Goal: Task Accomplishment & Management: Use online tool/utility

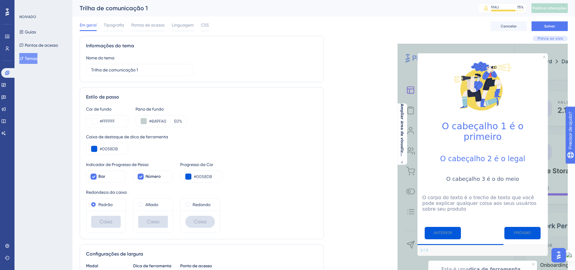
scroll to position [0, 5]
click at [113, 28] on span "Tipografia" at bounding box center [114, 25] width 20 height 7
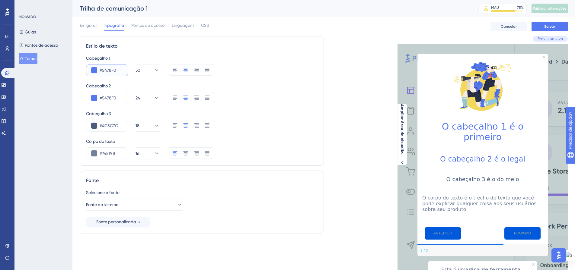
drag, startPoint x: 111, startPoint y: 68, endPoint x: 97, endPoint y: 69, distance: 13.9
click at [100, 69] on input "#5478F0" at bounding box center [112, 70] width 24 height 7
type input "#0058DB"
click at [112, 99] on input "#5478F0" at bounding box center [112, 97] width 24 height 7
drag, startPoint x: 107, startPoint y: 99, endPoint x: 98, endPoint y: 99, distance: 9.4
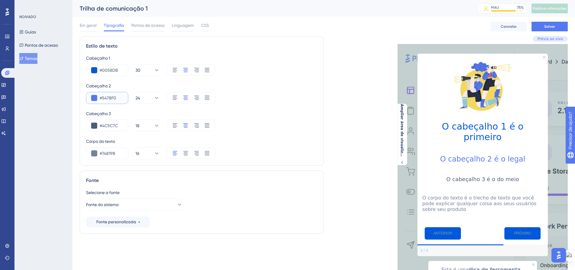
click at [100, 99] on input "#5478F0" at bounding box center [112, 97] width 24 height 7
drag, startPoint x: 108, startPoint y: 98, endPoint x: 98, endPoint y: 98, distance: 9.7
click at [100, 98] on input "#FFFFFF" at bounding box center [112, 97] width 24 height 7
type input "#000000"
click at [115, 125] on input "#4C5C7C" at bounding box center [112, 125] width 24 height 7
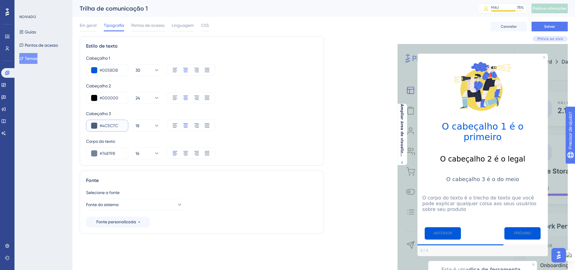
drag, startPoint x: 106, startPoint y: 126, endPoint x: 97, endPoint y: 126, distance: 8.8
click at [100, 126] on input "#4C5C7C" at bounding box center [112, 125] width 24 height 7
type input "#8A9FA0"
click at [263, 145] on div "Corpo do texto" at bounding box center [201, 141] width 231 height 7
drag, startPoint x: 116, startPoint y: 154, endPoint x: 98, endPoint y: 154, distance: 17.8
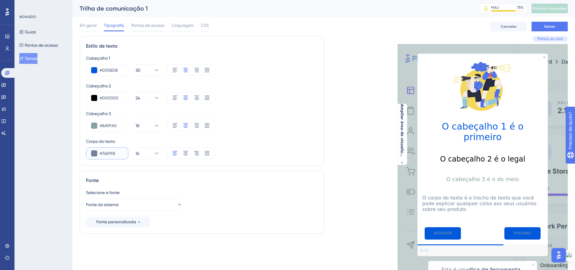
click at [100, 154] on input "#74819B" at bounding box center [112, 153] width 24 height 7
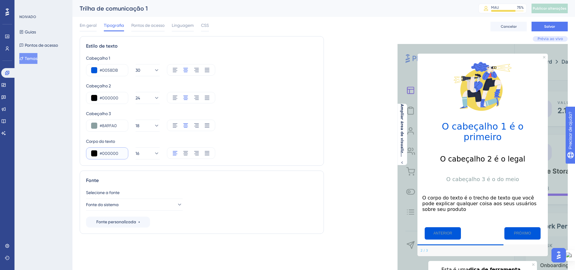
type input "#000000"
click at [264, 142] on div "Corpo do texto" at bounding box center [201, 141] width 231 height 7
drag, startPoint x: 112, startPoint y: 126, endPoint x: 127, endPoint y: 169, distance: 45.1
click at [100, 126] on input "#8A9FA0" at bounding box center [112, 125] width 24 height 7
type input "#000000"
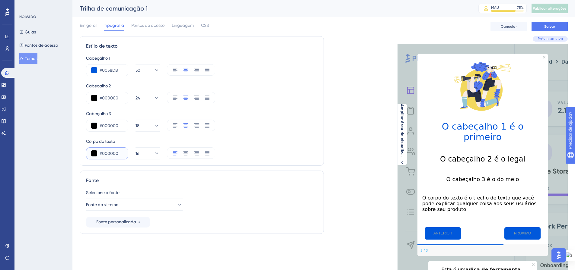
drag, startPoint x: 114, startPoint y: 154, endPoint x: 98, endPoint y: 154, distance: 16.3
click at [100, 154] on input "#000000" at bounding box center [112, 153] width 24 height 7
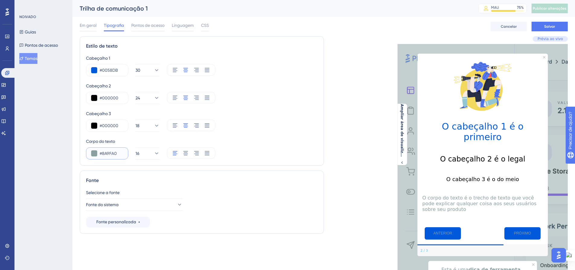
type input "#8A9FA0"
click at [269, 145] on div "Corpo do texto" at bounding box center [201, 141] width 231 height 7
click at [85, 27] on font "Em geral" at bounding box center [88, 25] width 17 height 5
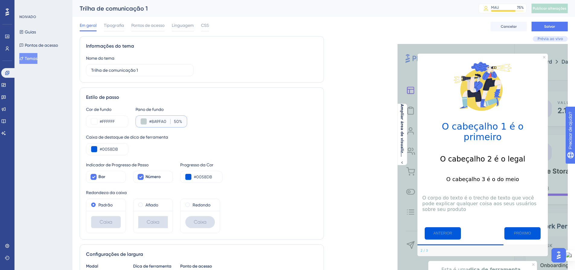
drag, startPoint x: 163, startPoint y: 120, endPoint x: 147, endPoint y: 120, distance: 15.7
click at [149, 119] on input "#8A9FA0" at bounding box center [158, 121] width 19 height 7
drag, startPoint x: 111, startPoint y: 121, endPoint x: 98, endPoint y: 121, distance: 12.4
click at [100, 121] on input "#FFFFFF" at bounding box center [112, 121] width 24 height 7
paste input "8A9FA0"
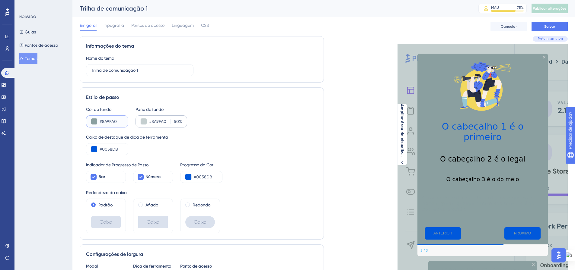
type input "#8A9FA0"
click at [179, 122] on font "%" at bounding box center [180, 121] width 3 height 5
click at [174, 122] on input "50" at bounding box center [175, 121] width 7 height 7
click at [172, 122] on input "50" at bounding box center [175, 121] width 7 height 7
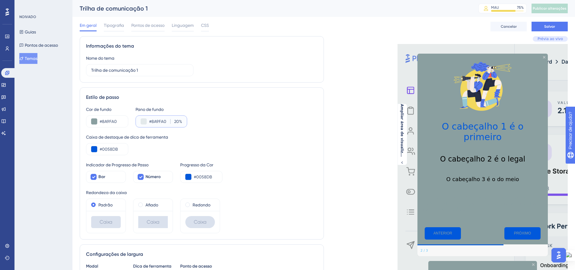
type input "20"
click at [245, 140] on div "Caixa de destaque de dica de ferramenta" at bounding box center [201, 137] width 231 height 7
click at [113, 28] on span "Tipografia" at bounding box center [114, 25] width 20 height 7
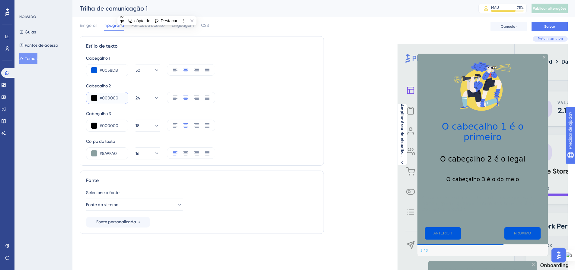
drag, startPoint x: 114, startPoint y: 99, endPoint x: 98, endPoint y: 96, distance: 16.3
click at [100, 96] on input "#000000" at bounding box center [112, 97] width 24 height 7
type input "#FFFFFF"
click at [248, 102] on div "#FFFFFF 24" at bounding box center [201, 98] width 231 height 12
click at [176, 206] on icon at bounding box center [179, 205] width 6 height 6
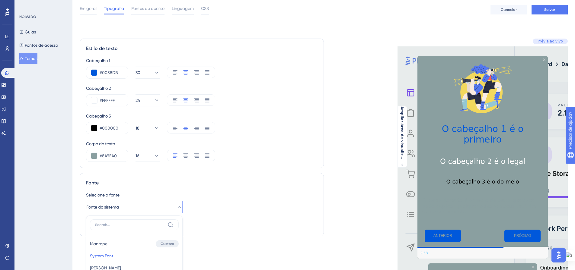
scroll to position [141, 5]
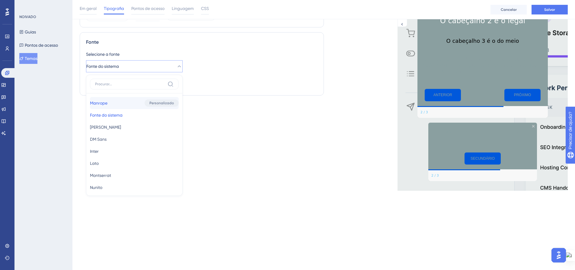
click at [145, 103] on div "Personalizado" at bounding box center [162, 103] width 34 height 7
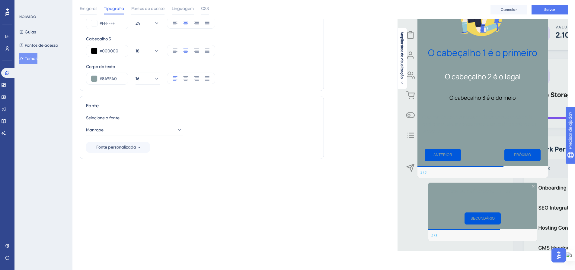
scroll to position [0, 5]
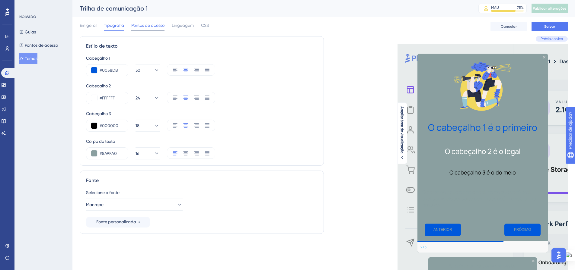
click at [146, 29] on span "Pontos de acesso" at bounding box center [147, 25] width 33 height 7
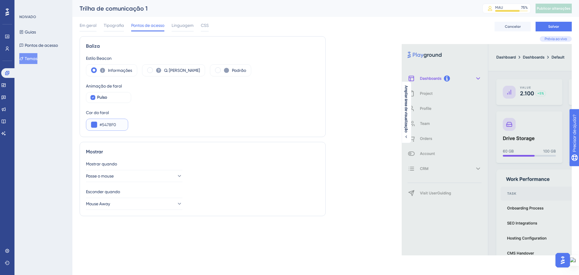
drag, startPoint x: 117, startPoint y: 124, endPoint x: 103, endPoint y: 124, distance: 14.2
click at [103, 124] on input "#5478F0" at bounding box center [112, 124] width 24 height 7
type input "#0058DB"
click at [215, 124] on div "Cor do farol #0058DB" at bounding box center [203, 120] width 234 height 22
click at [184, 26] on font "Linguagem" at bounding box center [183, 25] width 22 height 5
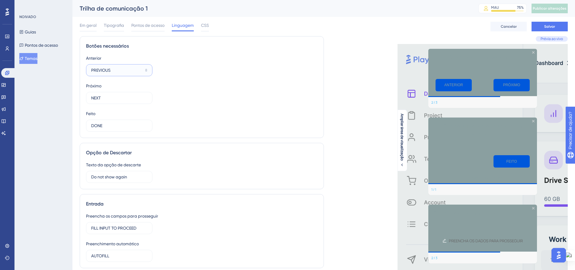
drag, startPoint x: 112, startPoint y: 72, endPoint x: 90, endPoint y: 71, distance: 22.0
click at [90, 71] on label "PREVIOUS 8" at bounding box center [119, 70] width 66 height 12
type input "a"
type input "VOLTAR"
click at [98, 99] on input "NEXT" at bounding box center [116, 98] width 51 height 7
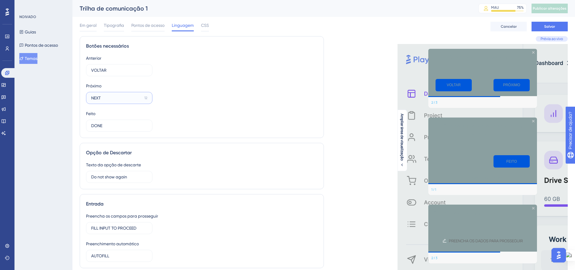
click at [98, 99] on input "NEXT" at bounding box center [116, 98] width 51 height 7
type input "AVANÇAR"
click at [101, 125] on input "DONE" at bounding box center [116, 125] width 51 height 7
type input "OK"
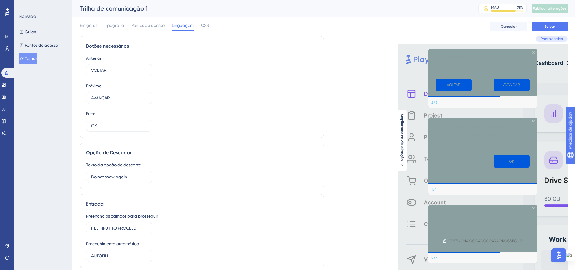
click at [182, 133] on div "Botões necessários Anterior VOLTAR 12 Próximo AVANÇAR 9 Feito OK 15" at bounding box center [202, 87] width 244 height 102
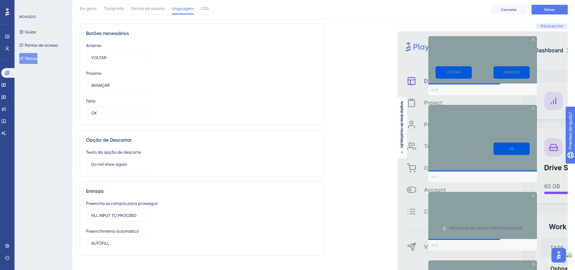
scroll to position [30, 0]
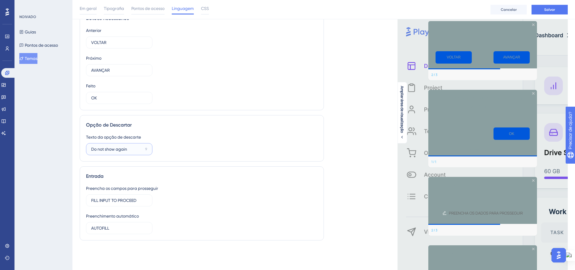
drag, startPoint x: 134, startPoint y: 150, endPoint x: 84, endPoint y: 149, distance: 50.7
click at [84, 149] on div "Opção de Descartar Texto da opção de descarte Do not show again 9" at bounding box center [202, 138] width 244 height 46
type input "Não mostrar novamente"
click at [215, 148] on div "Texto da opção de descarte Não mostrar novamente 6" at bounding box center [201, 145] width 231 height 22
drag, startPoint x: 141, startPoint y: 201, endPoint x: 86, endPoint y: 198, distance: 55.0
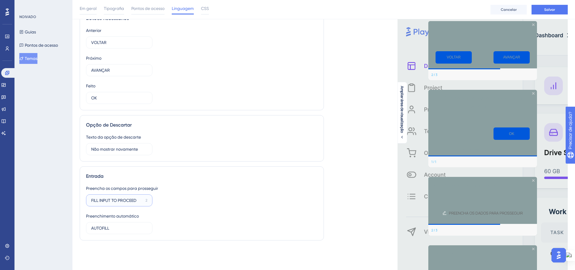
click at [86, 198] on div "Entrada Preencha os campos para prosseguir FILL INPUT TO PROCEED 2 Preenchiment…" at bounding box center [202, 204] width 244 height 74
type input "Preencha para avanaçar"
drag, startPoint x: 115, startPoint y: 229, endPoint x: 151, endPoint y: 228, distance: 36.2
click at [87, 228] on label "AUTOFILL 8" at bounding box center [119, 228] width 66 height 12
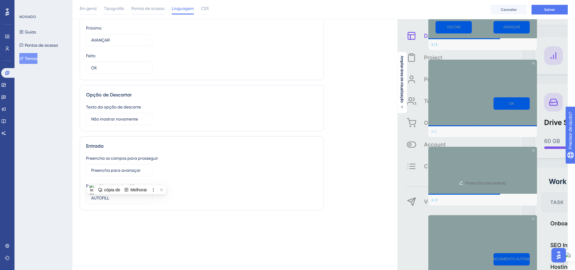
click at [200, 178] on div "Preencha os campos para prosseguir Preencha para avanaçar 3 Preenchimento autom…" at bounding box center [201, 179] width 231 height 49
drag, startPoint x: 112, startPoint y: 199, endPoint x: 86, endPoint y: 198, distance: 26.0
click at [86, 198] on label "AUTOFILL 8" at bounding box center [119, 198] width 66 height 12
click at [239, 184] on div "Preencha os campos para prosseguir Preencha para avanaçar 3 Preenchimento autom…" at bounding box center [201, 179] width 231 height 49
drag, startPoint x: 121, startPoint y: 198, endPoint x: 88, endPoint y: 200, distance: 32.9
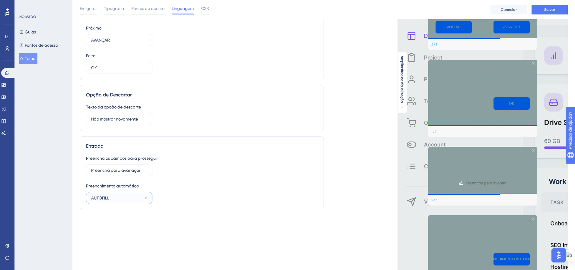
click at [88, 200] on label "AUTOFILL 8" at bounding box center [119, 198] width 66 height 12
click at [113, 200] on input "AUTOFILL" at bounding box center [117, 198] width 52 height 7
drag, startPoint x: 113, startPoint y: 200, endPoint x: 102, endPoint y: 199, distance: 10.3
click at [102, 199] on input "AUTOFILL" at bounding box center [117, 198] width 52 height 7
click at [198, 202] on div "Preencha os campos para prosseguir Preencha para avanaçar 3 Preenchimento autom…" at bounding box center [201, 179] width 231 height 49
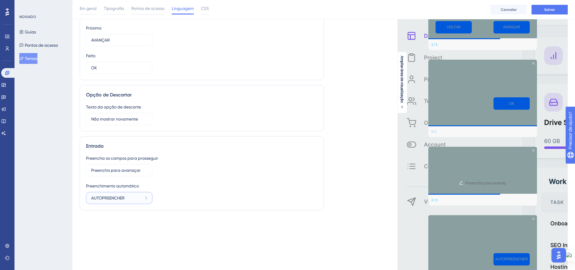
click at [133, 200] on input "AUTOPREENCHER" at bounding box center [117, 198] width 52 height 7
drag, startPoint x: 129, startPoint y: 199, endPoint x: 120, endPoint y: 198, distance: 9.4
click at [120, 198] on input "AUTOPREENCHER" at bounding box center [117, 198] width 52 height 7
type input "AUTOPREENCHER"
click at [179, 197] on div "Preencha os campos para prosseguir Preencha para avanaçar 3 Preenchimento autom…" at bounding box center [201, 179] width 231 height 49
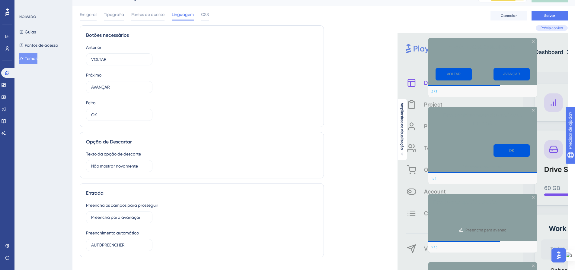
scroll to position [0, 0]
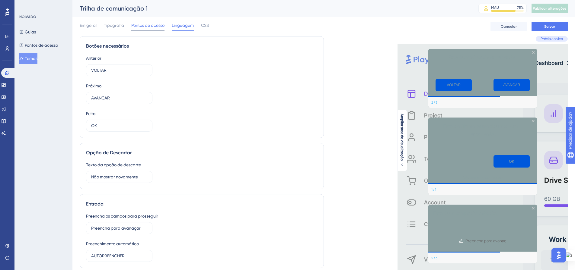
click at [150, 27] on span "Pontos de acesso" at bounding box center [147, 25] width 33 height 7
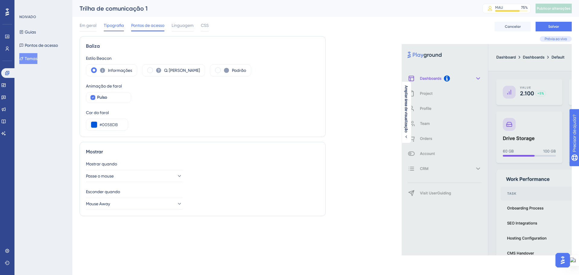
click at [116, 26] on font "Tipografia" at bounding box center [114, 25] width 20 height 5
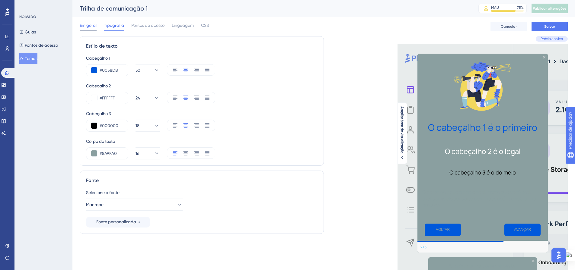
click at [89, 25] on font "Em geral" at bounding box center [88, 25] width 17 height 5
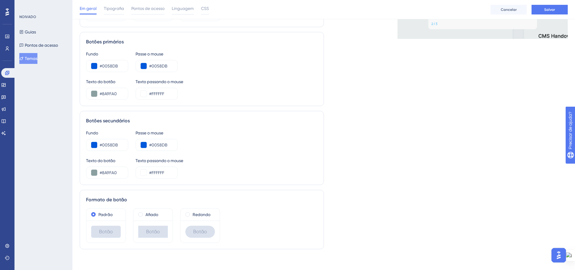
scroll to position [293, 0]
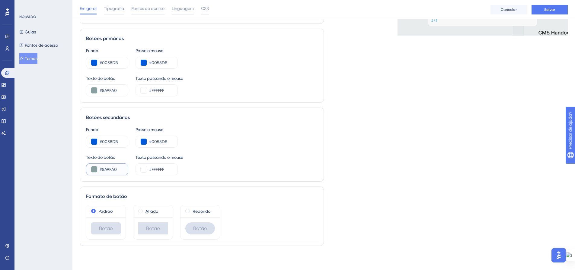
drag, startPoint x: 114, startPoint y: 169, endPoint x: 102, endPoint y: 169, distance: 12.4
click at [102, 169] on input "#8A9FA0" at bounding box center [112, 169] width 24 height 7
click at [210, 166] on div "Texto do botão #8A9FA0 Texto passando o mouse #FFFFFF" at bounding box center [201, 165] width 231 height 22
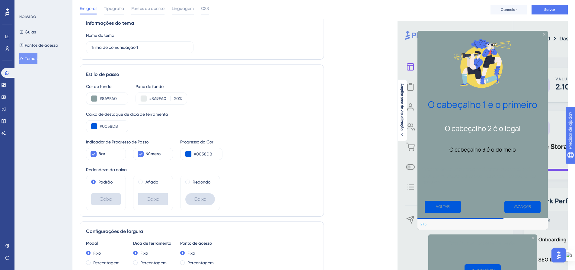
scroll to position [0, 0]
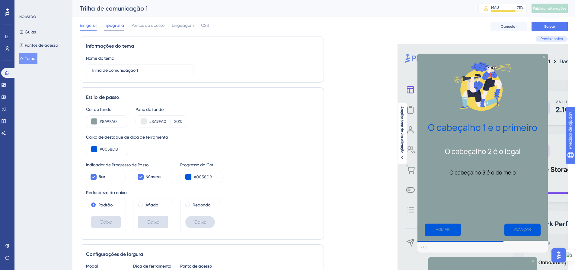
click at [113, 23] on font "Tipografia" at bounding box center [114, 25] width 20 height 5
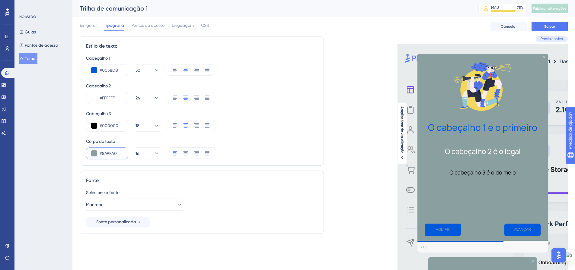
drag, startPoint x: 117, startPoint y: 154, endPoint x: 103, endPoint y: 152, distance: 14.9
click at [103, 152] on input "#8A9FA0" at bounding box center [112, 153] width 24 height 7
type input "#FFFFFF"
click at [275, 132] on div "Cabeçalho 1 #0058DB 30 Cabeçalho 2 #FFFFFF 24 Cabeçalho 3 #000000 18 Corpo do t…" at bounding box center [201, 107] width 231 height 105
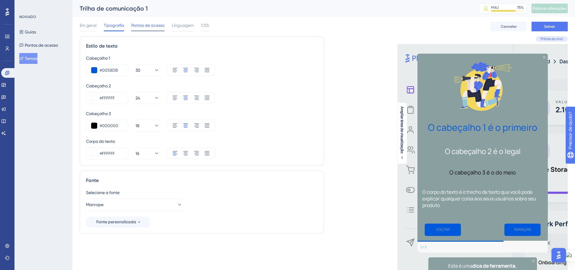
click at [147, 25] on font "Pontos de acesso" at bounding box center [147, 25] width 33 height 5
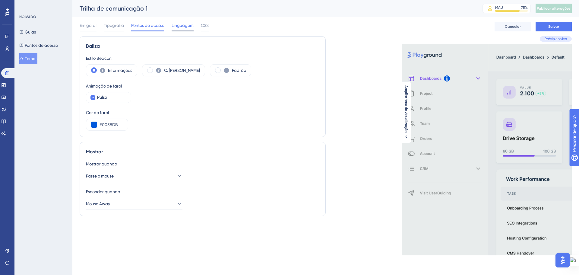
click at [174, 28] on span "Linguagem" at bounding box center [183, 25] width 22 height 7
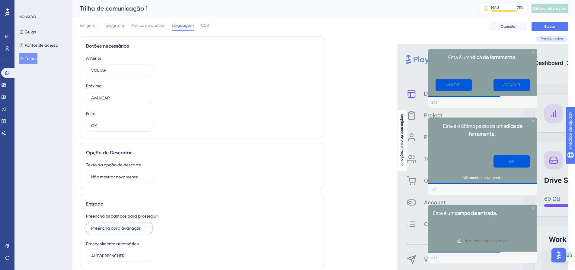
click at [133, 227] on input "Preencha para avanaçar" at bounding box center [117, 228] width 52 height 7
type input "Preencha para avançar"
click at [89, 25] on font "Em geral" at bounding box center [88, 25] width 17 height 5
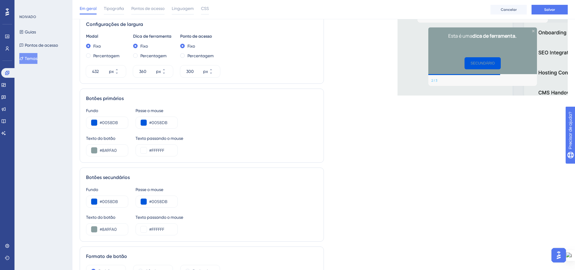
scroll to position [232, 0]
drag, startPoint x: 118, startPoint y: 230, endPoint x: 102, endPoint y: 230, distance: 16.0
click at [102, 230] on input "#8A9FA0" at bounding box center [112, 229] width 24 height 7
type input "#FFFFFF"
drag, startPoint x: 167, startPoint y: 231, endPoint x: 152, endPoint y: 231, distance: 15.7
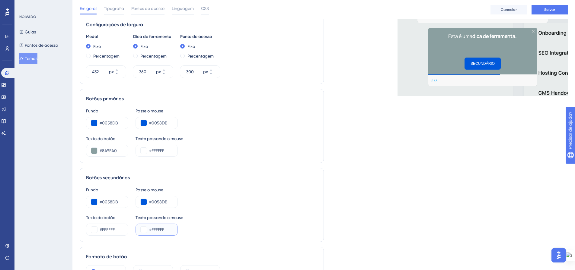
click at [152, 231] on input "#FFFFFF" at bounding box center [161, 229] width 24 height 7
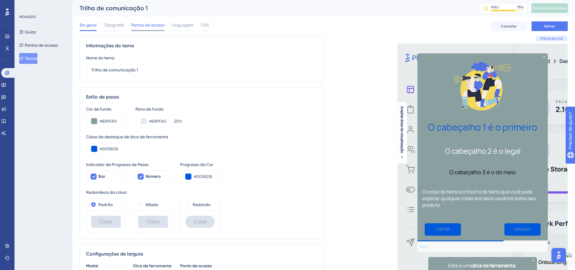
scroll to position [0, 0]
type input "#000000"
click at [146, 26] on font "Pontos de acesso" at bounding box center [147, 25] width 33 height 5
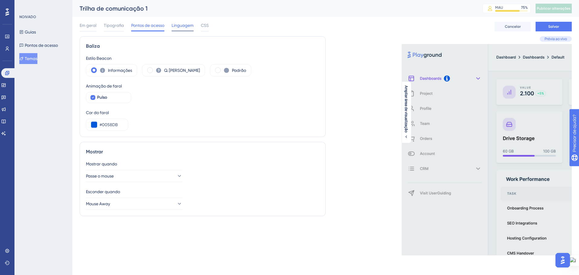
drag, startPoint x: 174, startPoint y: 25, endPoint x: 177, endPoint y: 30, distance: 6.6
click at [174, 25] on font "Linguagem" at bounding box center [183, 25] width 22 height 5
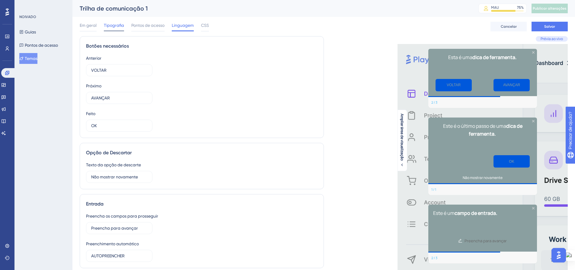
click at [108, 25] on font "Tipografia" at bounding box center [114, 25] width 20 height 5
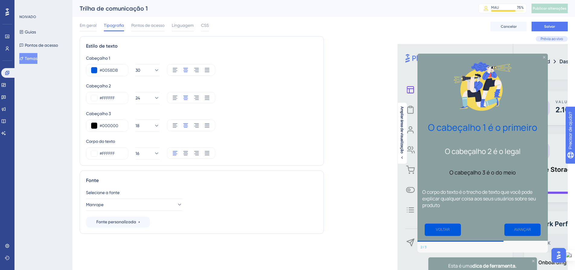
drag, startPoint x: 90, startPoint y: 24, endPoint x: 97, endPoint y: 34, distance: 12.9
click at [90, 24] on font "Em geral" at bounding box center [88, 25] width 17 height 5
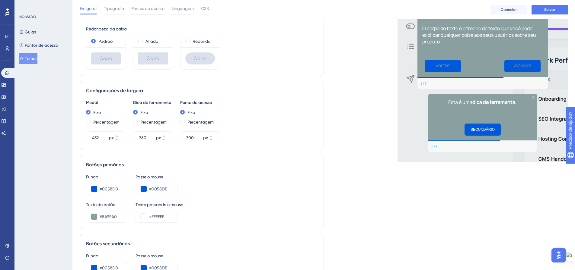
scroll to position [181, 0]
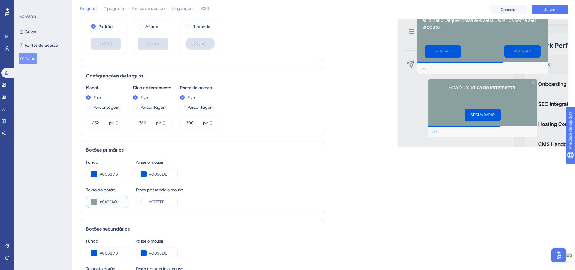
drag, startPoint x: 119, startPoint y: 202, endPoint x: 102, endPoint y: 202, distance: 16.3
click at [102, 202] on input "#8A9FA0" at bounding box center [112, 202] width 24 height 7
click at [247, 184] on div "Fundo #0058DB Passe o mouse #0058DB Texto do botão #8A9FA0 Texto passando o mou…" at bounding box center [201, 183] width 231 height 49
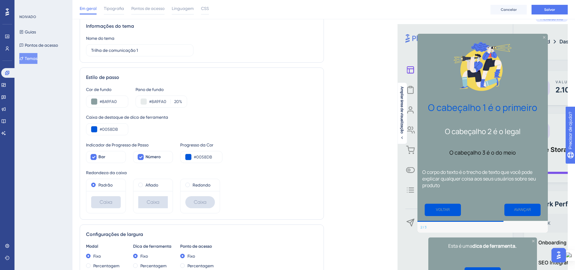
scroll to position [0, 0]
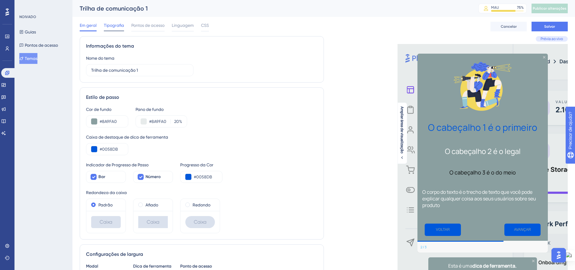
click at [115, 28] on span "Tipografia" at bounding box center [114, 25] width 20 height 7
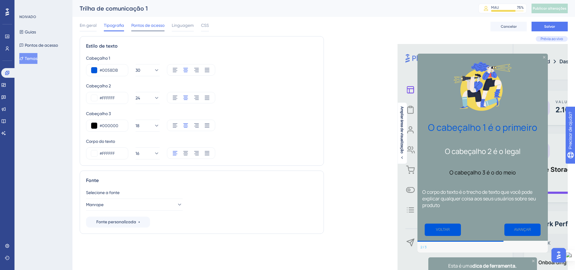
click at [138, 25] on font "Pontos de acesso" at bounding box center [147, 25] width 33 height 5
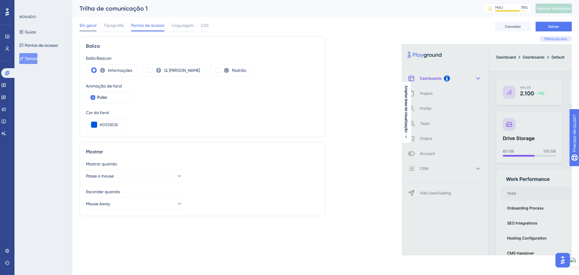
click at [87, 25] on font "Em geral" at bounding box center [88, 25] width 17 height 5
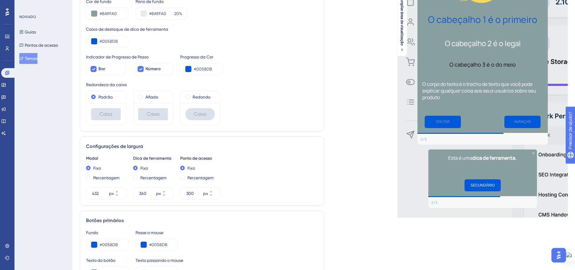
scroll to position [211, 0]
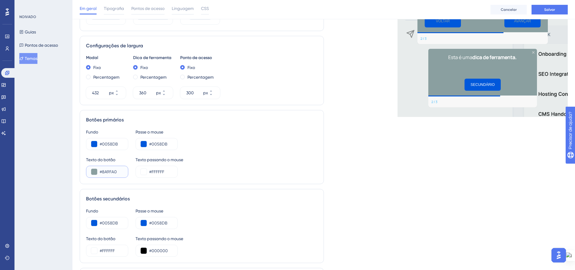
drag, startPoint x: 116, startPoint y: 172, endPoint x: 103, endPoint y: 172, distance: 13.0
click at [103, 172] on input "#8A9FA0" at bounding box center [112, 171] width 24 height 7
type input "#FFFFFF"
drag, startPoint x: 165, startPoint y: 172, endPoint x: 152, endPoint y: 172, distance: 12.7
click at [152, 172] on input "#FFFFFF" at bounding box center [161, 171] width 24 height 7
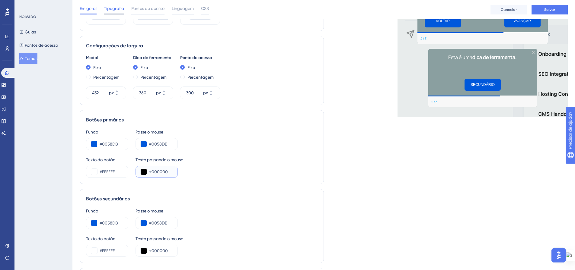
type input "#000000"
click at [109, 9] on font "Tipografia" at bounding box center [114, 8] width 20 height 5
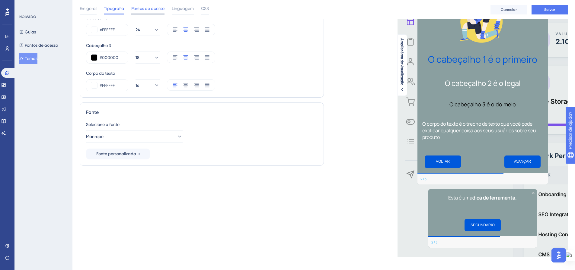
click at [151, 11] on span "Pontos de acesso" at bounding box center [147, 8] width 33 height 7
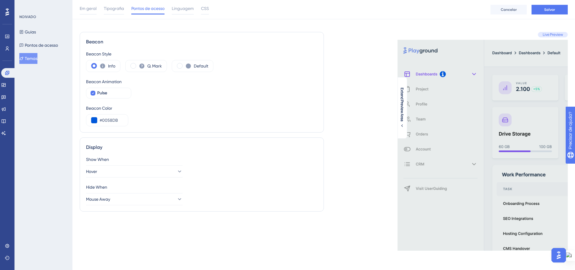
scroll to position [0, 0]
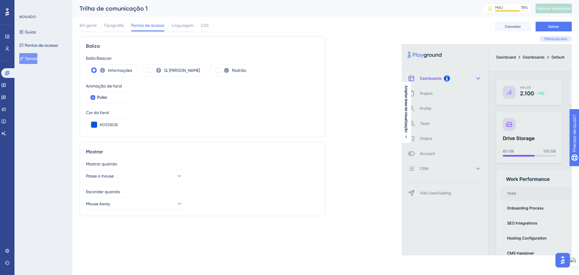
click at [170, 11] on div "Trilha de comunicação 1" at bounding box center [274, 8] width 388 height 8
click at [178, 26] on font "Linguagem" at bounding box center [183, 25] width 22 height 5
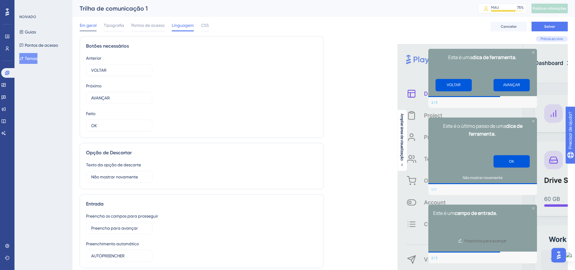
click at [87, 27] on font "Em geral" at bounding box center [88, 25] width 17 height 5
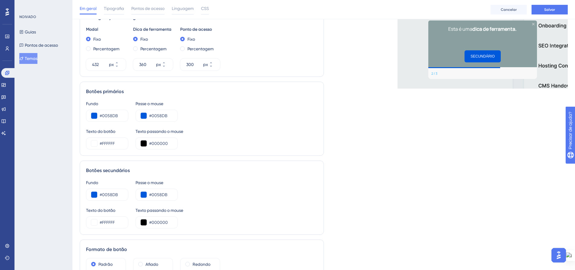
scroll to position [241, 0]
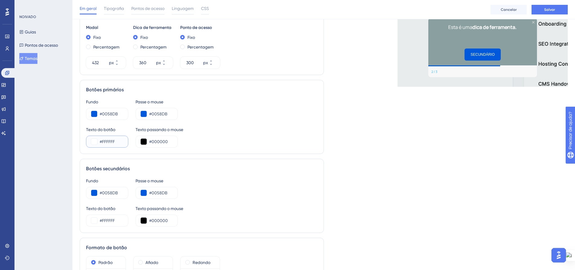
drag, startPoint x: 119, startPoint y: 142, endPoint x: 108, endPoint y: 146, distance: 11.9
click at [103, 142] on input "#FFFFFF" at bounding box center [112, 141] width 24 height 7
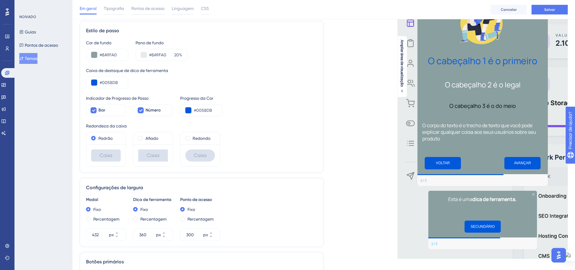
scroll to position [60, 0]
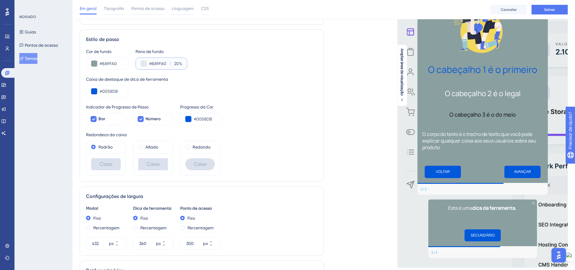
drag, startPoint x: 162, startPoint y: 64, endPoint x: 167, endPoint y: 78, distance: 15.2
click at [152, 64] on input "#8A9FA0" at bounding box center [158, 63] width 19 height 7
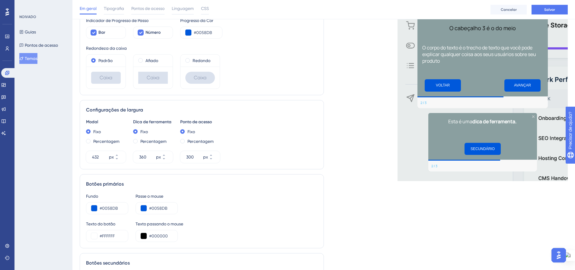
scroll to position [293, 0]
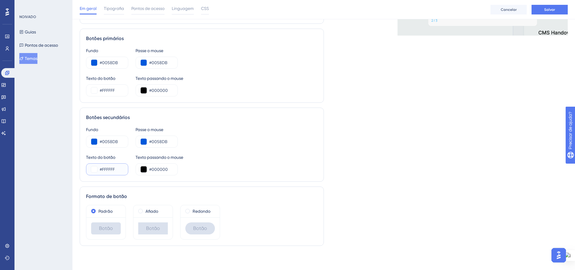
drag, startPoint x: 114, startPoint y: 171, endPoint x: 102, endPoint y: 170, distance: 12.1
click at [102, 170] on input "#FFFFFF" at bounding box center [112, 169] width 24 height 7
paste input "8A9FA0"
type input "#8A9FA0"
drag, startPoint x: 152, startPoint y: 169, endPoint x: 178, endPoint y: 173, distance: 26.6
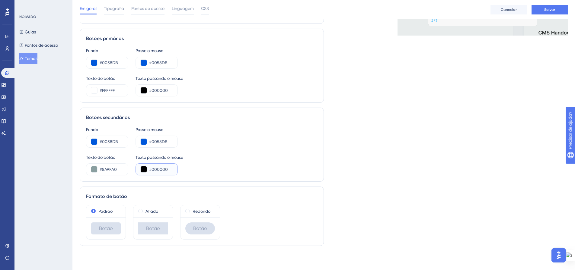
click at [178, 173] on div "Texto passando o mouse #000000" at bounding box center [159, 165] width 48 height 22
type input "#FFFFFF"
click at [234, 151] on div "Fundo #0058DB Passe o mouse #0058DB Texto do botão #8A9FA0 Texto passando o mou…" at bounding box center [201, 150] width 231 height 49
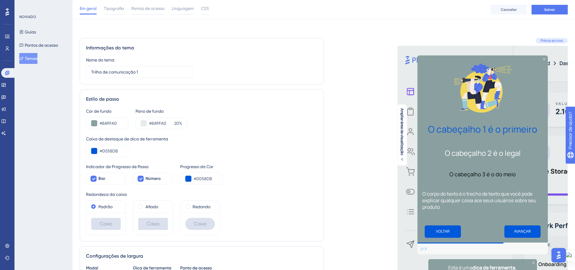
scroll to position [0, 0]
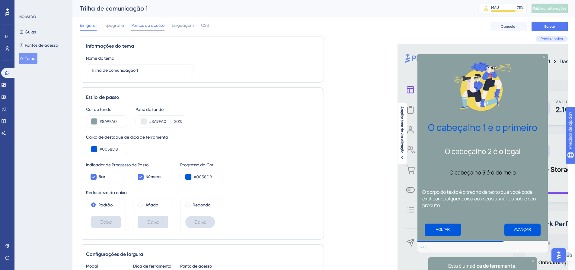
click at [154, 25] on font "Pontos de acesso" at bounding box center [147, 25] width 33 height 5
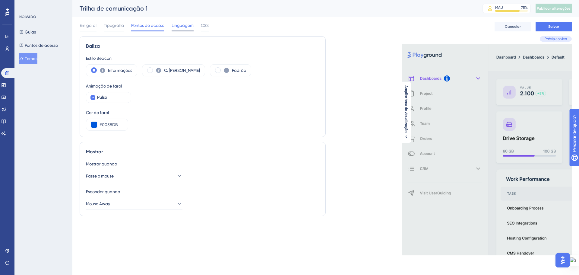
click at [186, 25] on font "Linguagem" at bounding box center [183, 25] width 22 height 5
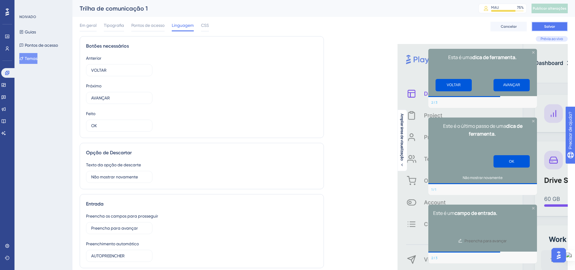
click at [546, 28] on font "Salvar" at bounding box center [549, 26] width 11 height 4
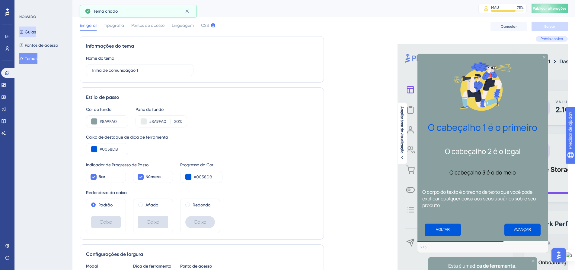
click at [32, 34] on font "Guias" at bounding box center [30, 32] width 11 height 5
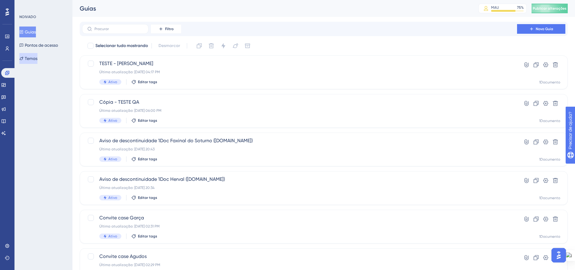
click at [33, 59] on font "Temas" at bounding box center [31, 58] width 13 height 5
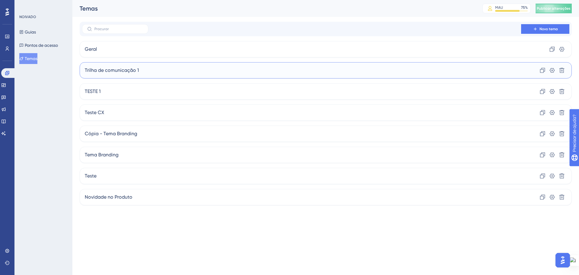
click at [173, 75] on div "Trilha de comunicação 1 Clone Configurações Excluir" at bounding box center [326, 70] width 492 height 16
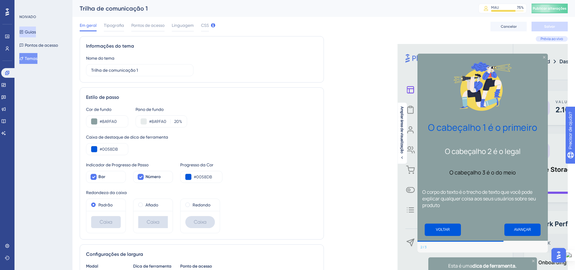
click at [26, 34] on button "Guias" at bounding box center [27, 32] width 17 height 11
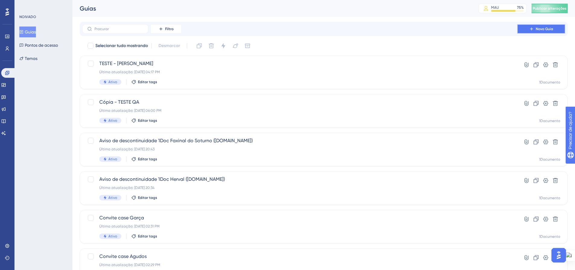
click at [528, 27] on button "Novo Guia" at bounding box center [541, 29] width 48 height 10
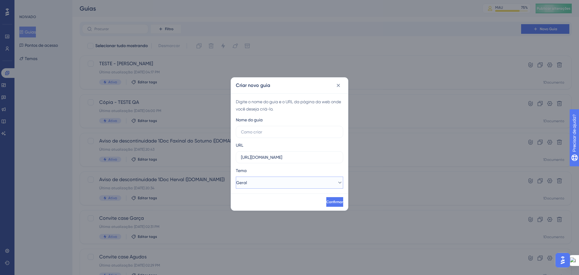
click at [266, 182] on button "Geral" at bounding box center [289, 183] width 107 height 12
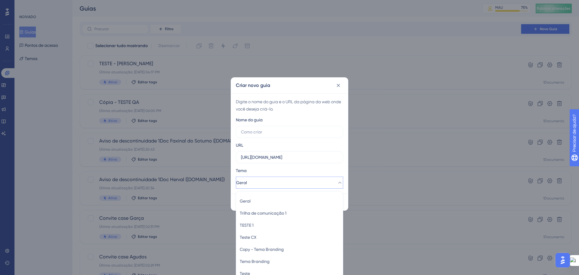
scroll to position [25, 0]
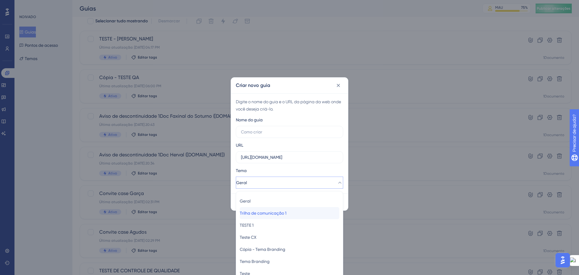
click at [273, 214] on font "Trilha de comunicação 1" at bounding box center [263, 213] width 47 height 5
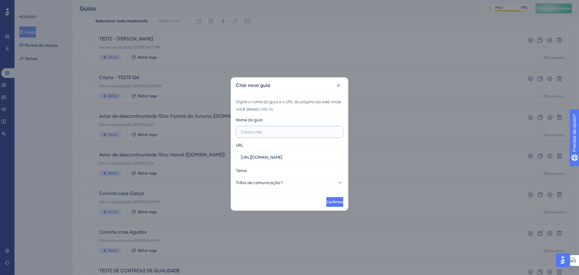
click at [270, 133] on input "text" at bounding box center [289, 132] width 97 height 7
type input "T"
type input "Trilha de comunicação 1 - Chat com suporte"
click at [326, 201] on font "Confirmar" at bounding box center [334, 202] width 17 height 4
